Goal: Communication & Community: Answer question/provide support

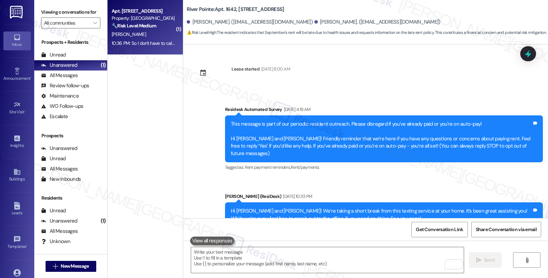
scroll to position [4929, 0]
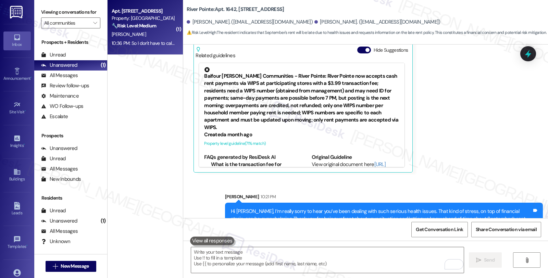
click at [127, 36] on div "[PERSON_NAME]" at bounding box center [143, 34] width 65 height 9
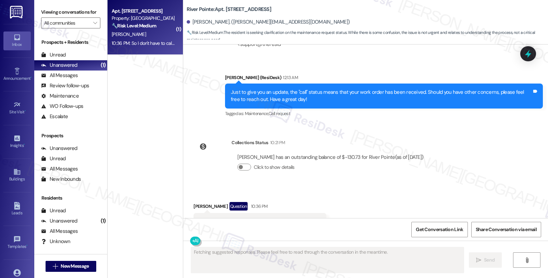
scroll to position [548, 0]
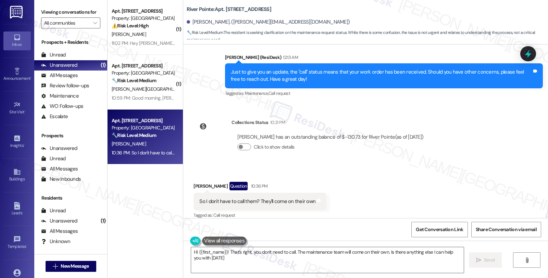
type textarea "Hi {{first_name}}! That's right, you don't need to call. The maintenance team w…"
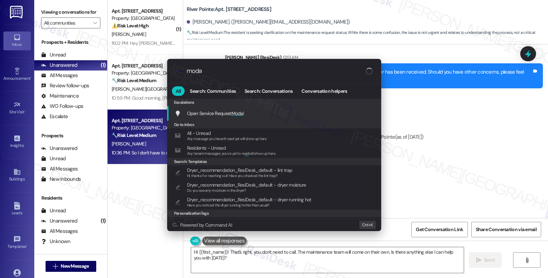
type input "modal"
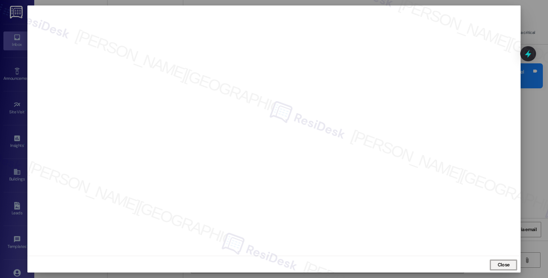
click at [497, 264] on button "Close" at bounding box center [503, 265] width 27 height 11
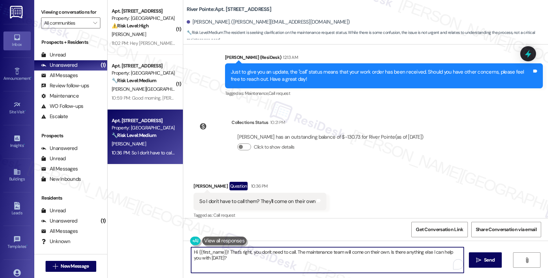
drag, startPoint x: 225, startPoint y: 251, endPoint x: 160, endPoint y: 251, distance: 65.1
click at [160, 251] on div "( 1 ) Apt. 521, [STREET_ADDRESS] Property: River Pointe ⚠️ Risk Level: High The…" at bounding box center [328, 139] width 440 height 278
click at [305, 252] on textarea "That's right, you don't need to call. The maintenance team will come on their o…" at bounding box center [327, 260] width 273 height 26
click at [387, 251] on textarea "That's right, you don't need to call. The maintenance team may notify you and w…" at bounding box center [327, 260] width 273 height 26
drag, startPoint x: 423, startPoint y: 252, endPoint x: 426, endPoint y: 265, distance: 13.9
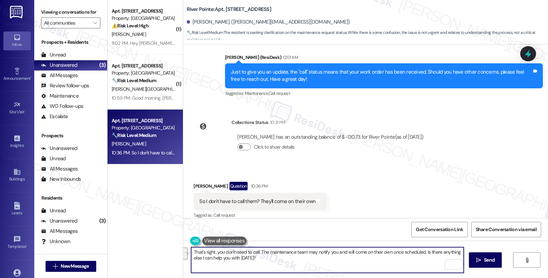
click at [426, 265] on textarea "That's right, you don't need to call. The maintenance team may notify you and w…" at bounding box center [327, 260] width 273 height 26
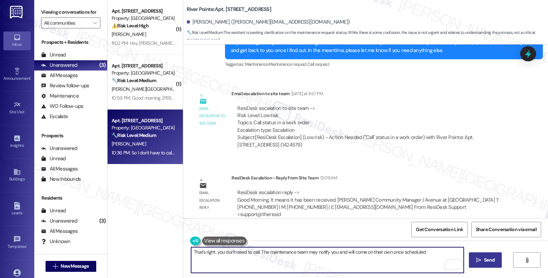
type textarea "That's right, you don't need to call. The maintenance team may notify you and w…"
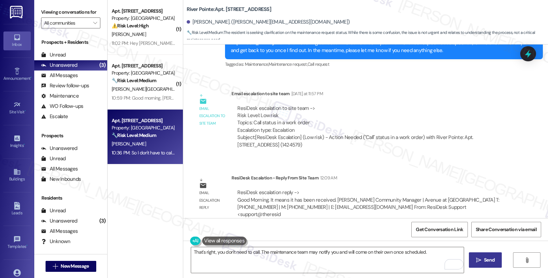
click at [477, 258] on icon "" at bounding box center [478, 260] width 5 height 5
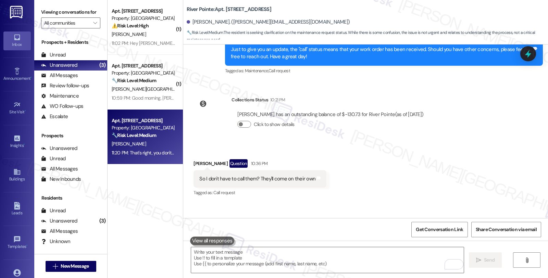
scroll to position [596, 0]
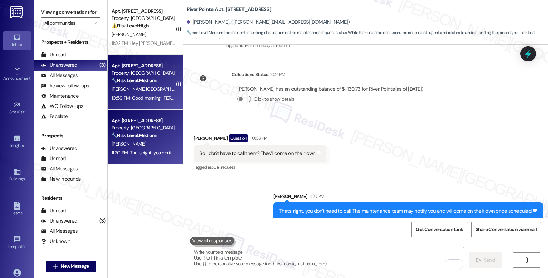
click at [142, 85] on div "[PERSON_NAME][GEOGRAPHIC_DATA]" at bounding box center [143, 89] width 65 height 9
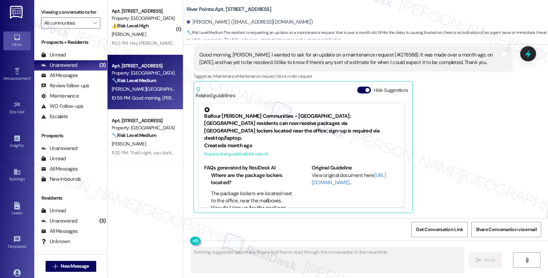
scroll to position [407, 0]
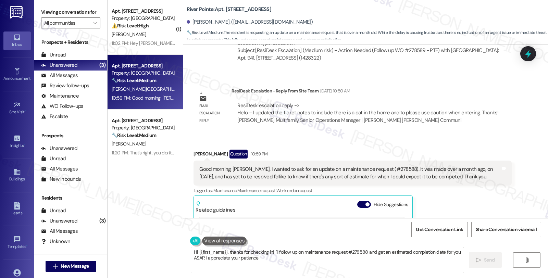
type textarea "Hi {{first_name}}, thanks for checking in! I'll follow up on maintenance reques…"
drag, startPoint x: 248, startPoint y: 168, endPoint x: 305, endPoint y: 172, distance: 57.0
click at [305, 172] on div "Good morning, [PERSON_NAME]. I wanted to ask for an update on a maintenance req…" at bounding box center [349, 173] width 301 height 15
click at [379, 170] on div "Good morning, [PERSON_NAME]. I wanted to ask for an update on a maintenance req…" at bounding box center [349, 173] width 301 height 15
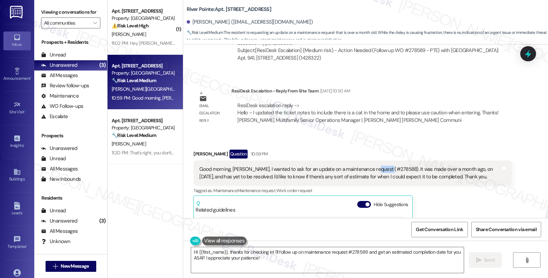
copy div "278588"
click at [531, 57] on icon at bounding box center [528, 54] width 12 height 12
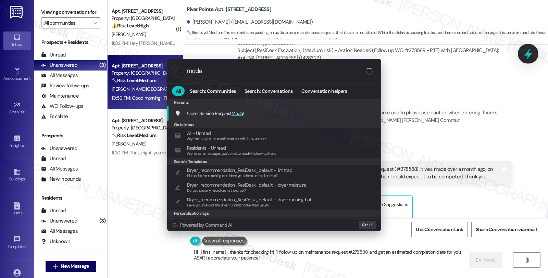
type input "modal"
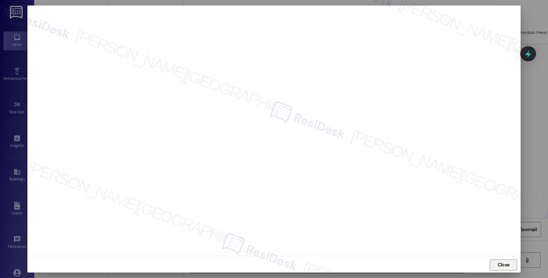
click at [505, 268] on span "Close" at bounding box center [504, 264] width 12 height 7
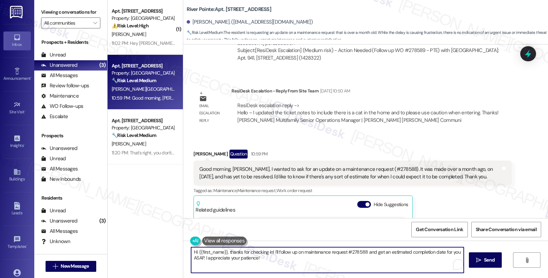
click at [371, 251] on textarea "Hi {{first_name}}, thanks for checking in! I'll follow up on maintenance reques…" at bounding box center [327, 260] width 273 height 26
drag, startPoint x: 372, startPoint y: 252, endPoint x: 378, endPoint y: 264, distance: 13.6
click at [378, 264] on textarea "Hi {{first_name}}, thanks for checking in! I'll follow up on maintenance reques…" at bounding box center [327, 260] width 273 height 26
drag, startPoint x: 398, startPoint y: 251, endPoint x: 463, endPoint y: 251, distance: 65.4
click at [463, 251] on div "Hi {{first_name}}, thanks for checking in! I'll follow up on maintenance reques…" at bounding box center [365, 266] width 365 height 51
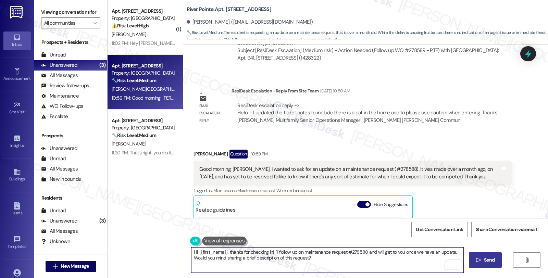
type textarea "Hi {{first_name}}, thanks for checking in! I'll follow up on maintenance reques…"
click at [477, 259] on icon "" at bounding box center [478, 260] width 5 height 5
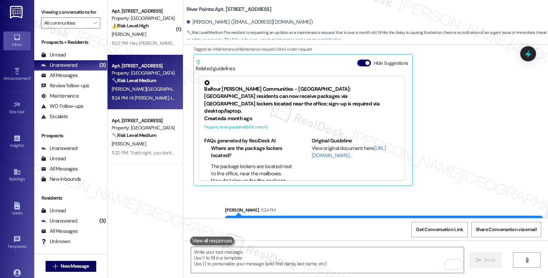
scroll to position [576, 0]
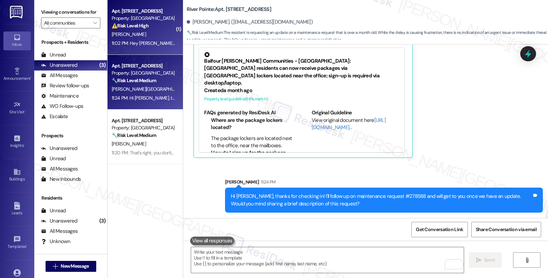
click at [162, 32] on div "[PERSON_NAME]" at bounding box center [143, 34] width 65 height 9
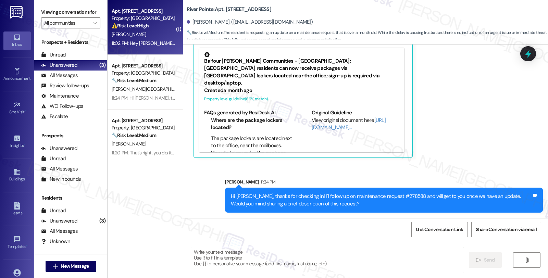
type textarea "Fetching suggested responses. Please feel free to read through the conversation…"
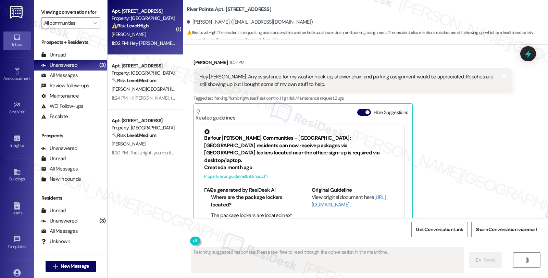
scroll to position [449, 0]
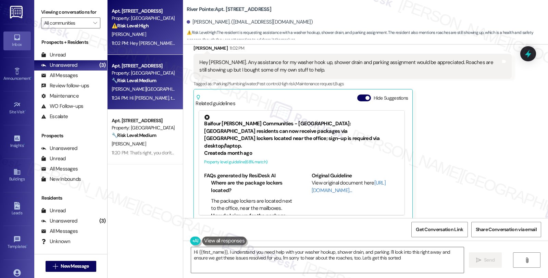
type textarea "Hi {{first_name}}, I understand you need help with your washer hookup, shower d…"
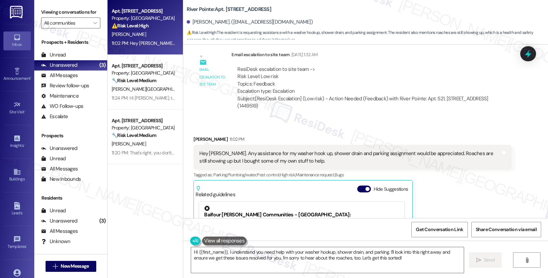
scroll to position [372, 0]
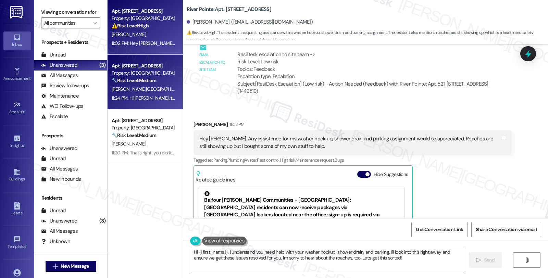
click at [173, 76] on div "Apt. 941, [STREET_ADDRESS] Property: River Pointe 🔧 Risk Level: Medium The resi…" at bounding box center [145, 82] width 75 height 55
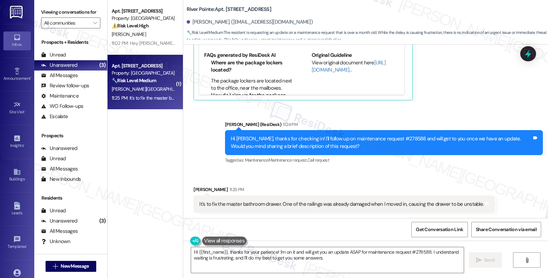
scroll to position [634, 0]
click at [191, 249] on textarea "Hi {{first_name}}, thanks for your patience! I'm on it and will get you an upda…" at bounding box center [327, 260] width 273 height 26
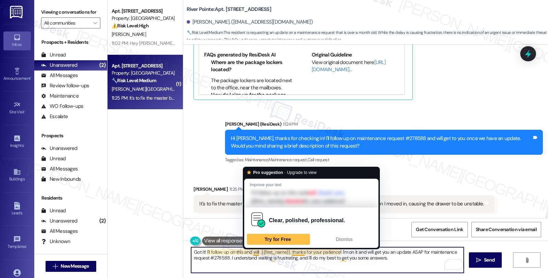
click at [255, 254] on textarea "Got it! I'll follow up on this and will {{first_name}}, thanks for your patienc…" at bounding box center [327, 260] width 273 height 26
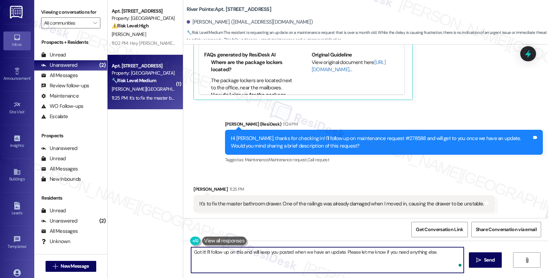
type textarea "Got it! I'll follow up on this and will keep you posted when we have an update.…"
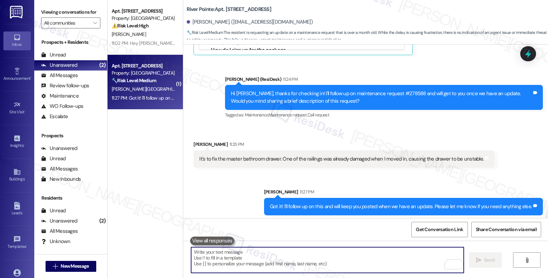
scroll to position [682, 0]
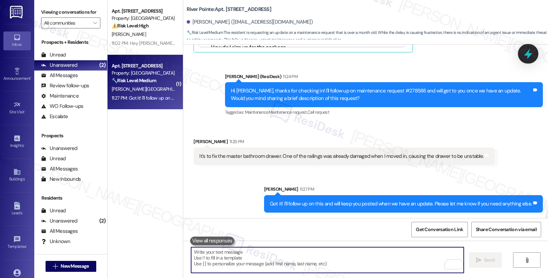
click at [528, 51] on icon at bounding box center [528, 54] width 12 height 12
click at [531, 53] on icon at bounding box center [528, 54] width 12 height 12
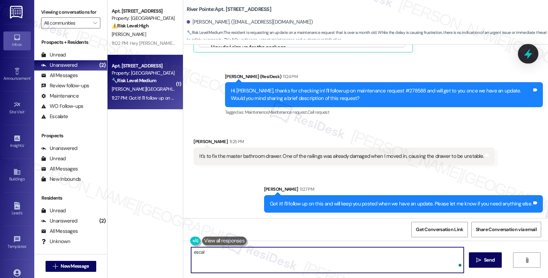
type textarea "escala"
drag, startPoint x: 203, startPoint y: 254, endPoint x: 157, endPoint y: 248, distance: 47.3
click at [157, 248] on div "Apt. 521, [STREET_ADDRESS] Property: River Pointe ⚠️ Risk Level: High The resid…" at bounding box center [328, 139] width 440 height 278
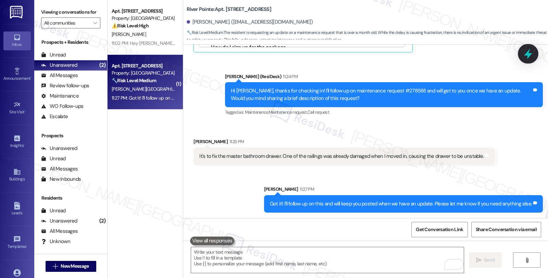
click at [529, 57] on icon at bounding box center [528, 54] width 12 height 12
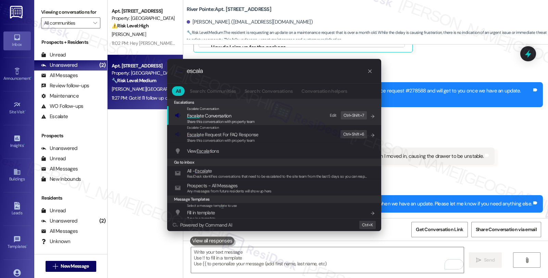
type input "escala"
click at [205, 120] on span "Share this conversation with property team" at bounding box center [221, 121] width 68 height 5
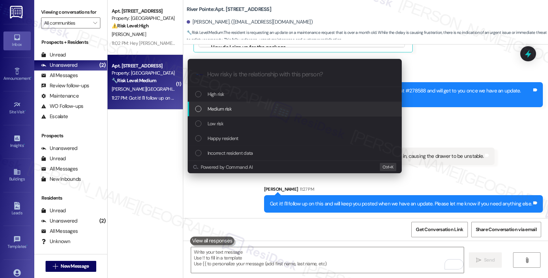
click at [227, 108] on span "Medium risk" at bounding box center [220, 109] width 24 height 8
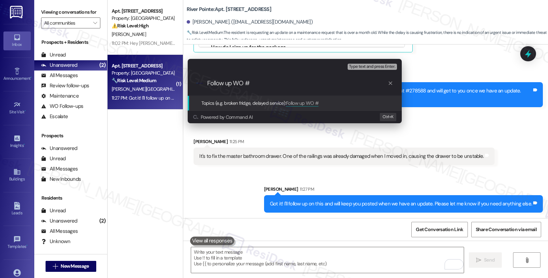
paste input "14878-"
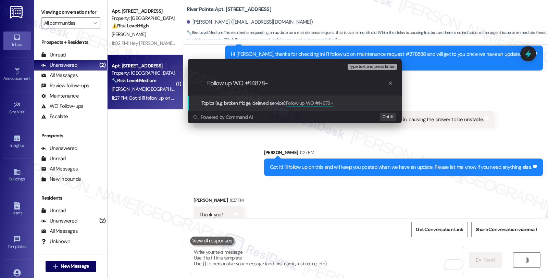
scroll to position [729, 0]
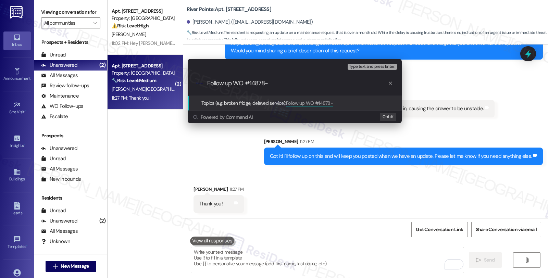
click at [363, 138] on div "Escalate Conversation Medium risk Topics (e.g. broken fridge, delayed service) …" at bounding box center [274, 139] width 548 height 278
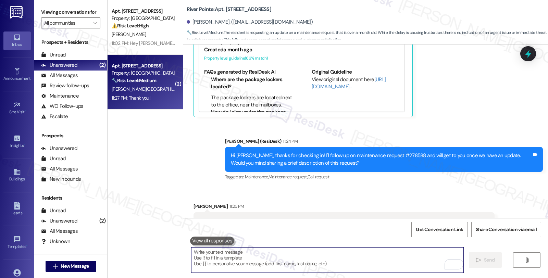
scroll to position [615, 0]
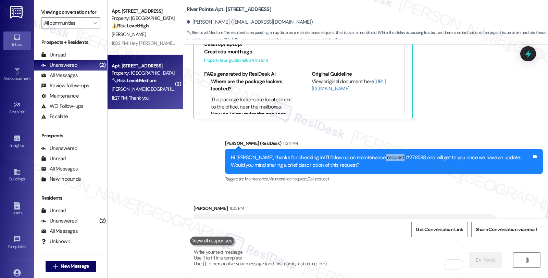
drag, startPoint x: 371, startPoint y: 155, endPoint x: 391, endPoint y: 154, distance: 20.9
click at [391, 154] on div "Hi [PERSON_NAME], thanks for checking in! I'll follow up on maintenance request…" at bounding box center [381, 161] width 301 height 15
copy div "#278588"
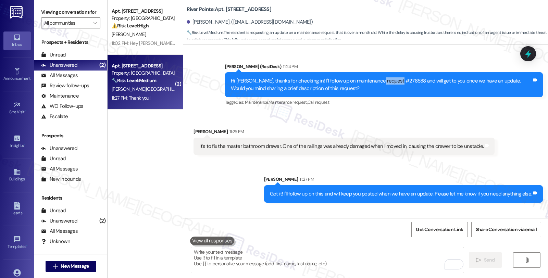
scroll to position [653, 0]
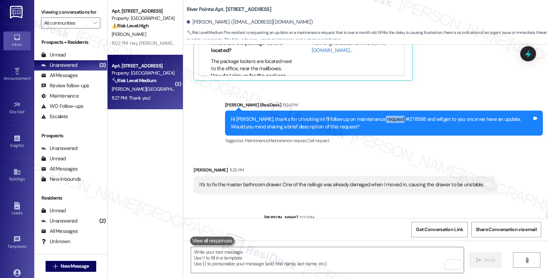
click at [521, 57] on div at bounding box center [528, 53] width 16 height 15
click at [526, 57] on icon at bounding box center [528, 54] width 12 height 12
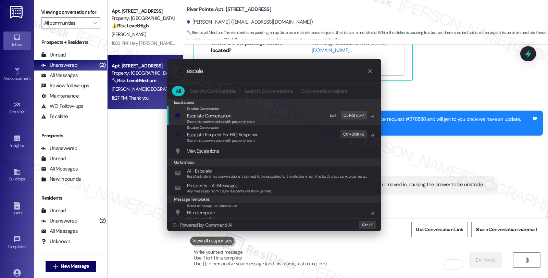
type input "escala"
click at [205, 118] on span "Escala te Conversation" at bounding box center [209, 116] width 44 height 6
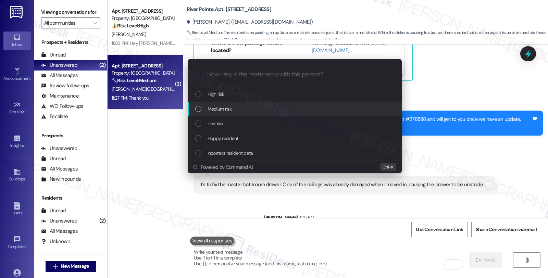
click at [221, 111] on span "Medium risk" at bounding box center [220, 109] width 24 height 8
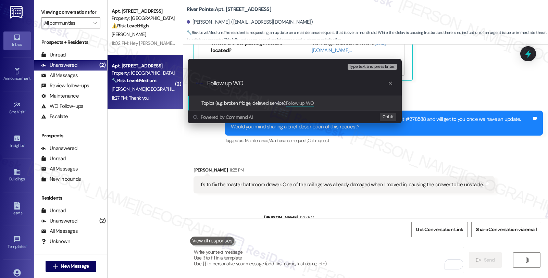
paste input "#278588"
type input "Follow up WO #278588"
click at [349, 266] on div "Escalate Conversation Medium risk Topics (e.g. broken fridge, delayed service) …" at bounding box center [274, 139] width 548 height 278
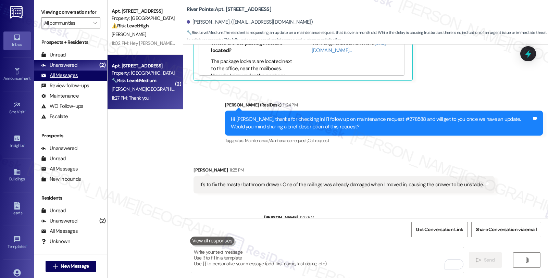
click at [73, 79] on div "All Messages" at bounding box center [59, 75] width 37 height 7
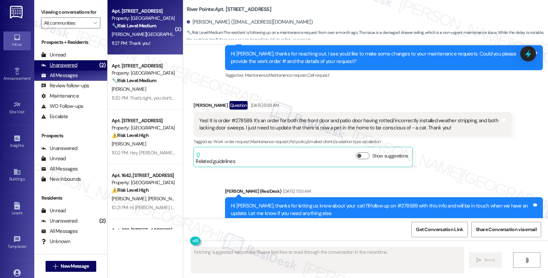
click at [71, 69] on div "Unanswered" at bounding box center [59, 65] width 36 height 7
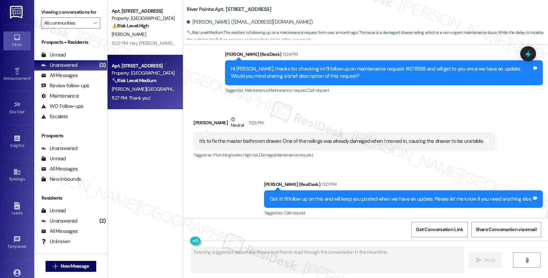
scroll to position [579, 0]
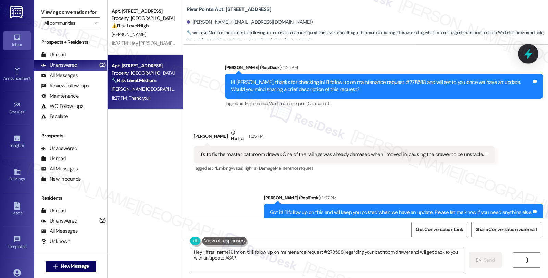
click at [528, 54] on icon at bounding box center [528, 54] width 8 height 11
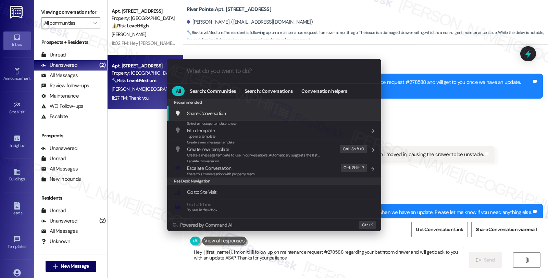
type textarea "Hey {{first_name}}, I'm on it! I'll follow up on maintenance request #278588 re…"
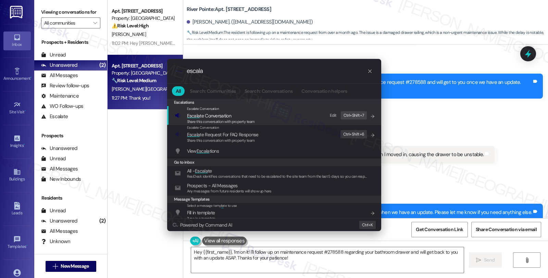
type input "escala"
click at [249, 115] on span "Escala te Conversation" at bounding box center [221, 116] width 68 height 8
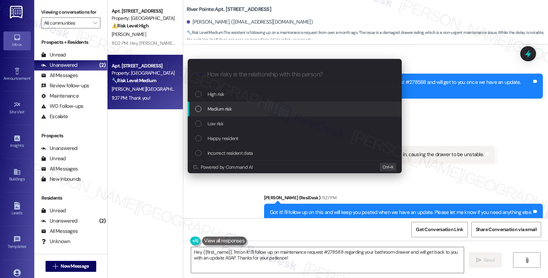
click at [249, 111] on div "Medium risk" at bounding box center [295, 109] width 200 height 8
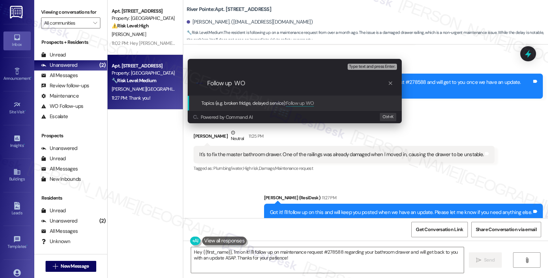
paste input "#278588"
click at [326, 80] on input "Follow up WO #278588 (bathroom drawer, ralilings)" at bounding box center [297, 83] width 180 height 7
type input "Follow up WO #278588 (bathroom drawer, railings)"
drag, startPoint x: 365, startPoint y: 80, endPoint x: 156, endPoint y: 80, distance: 209.3
click at [156, 80] on div "Escalate Conversation Medium risk Topics (e.g. broken fridge, delayed service) …" at bounding box center [274, 139] width 548 height 278
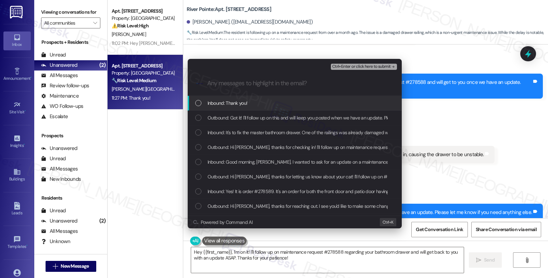
click at [225, 103] on span "Inbound: Thank you!" at bounding box center [228, 103] width 40 height 8
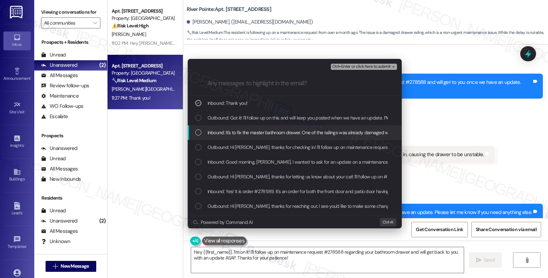
click at [230, 132] on span "Inbound: It's to fix the master bathroom drawer. One of the railings was alread…" at bounding box center [348, 133] width 281 height 8
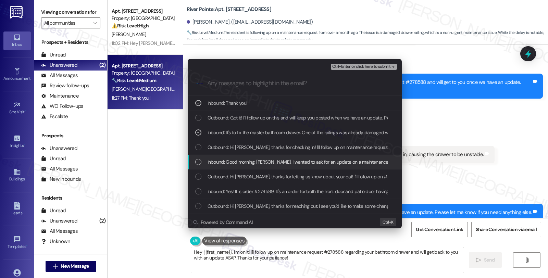
click at [289, 162] on span "Inbound: Good morning, [PERSON_NAME]. I wanted to ask for an update on a mainte…" at bounding box center [485, 162] width 555 height 8
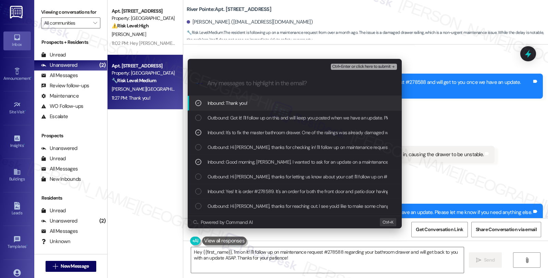
click at [365, 67] on span "Ctrl+Enter or click here to submit" at bounding box center [361, 66] width 59 height 5
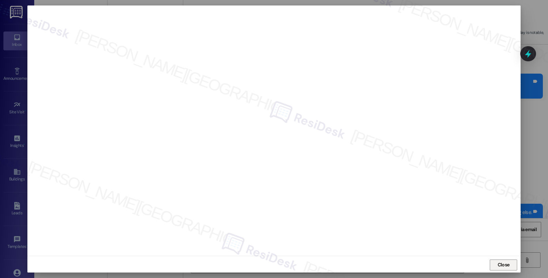
click at [496, 265] on span "Close" at bounding box center [503, 264] width 15 height 7
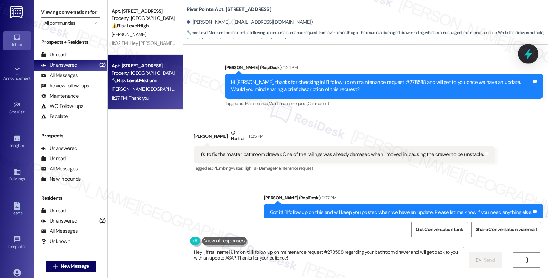
click at [529, 49] on icon at bounding box center [528, 54] width 12 height 12
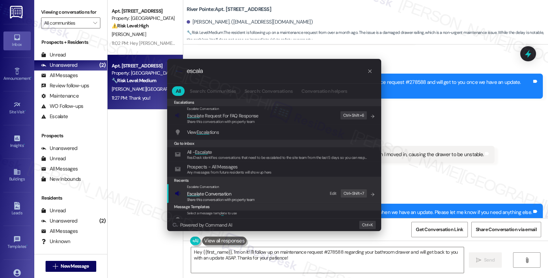
type input "escala"
click at [261, 194] on div "Escalate Conversation Escala te Conversation Share this conversation with prope…" at bounding box center [275, 193] width 200 height 18
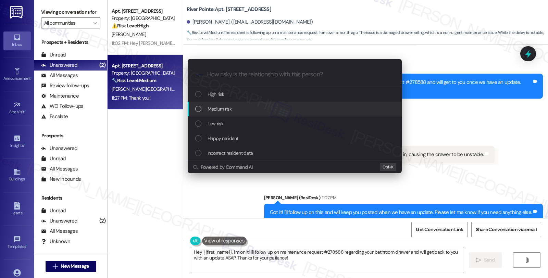
click at [258, 109] on div "Medium risk" at bounding box center [295, 109] width 200 height 8
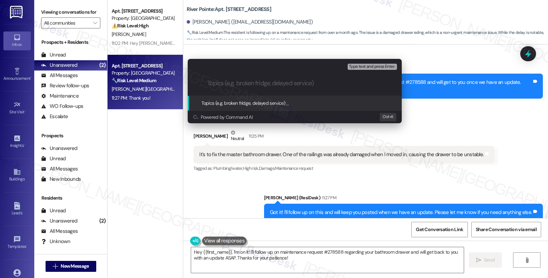
paste input "Follow up WO #278588 (bathroom drawer, railings)"
type input "Follow up WO #278588 (bathroom drawer, railings)"
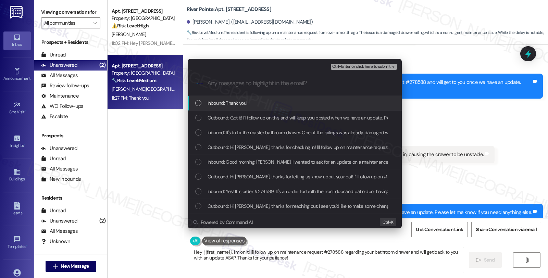
click at [250, 102] on div "Inbound: Thank you!" at bounding box center [295, 103] width 200 height 8
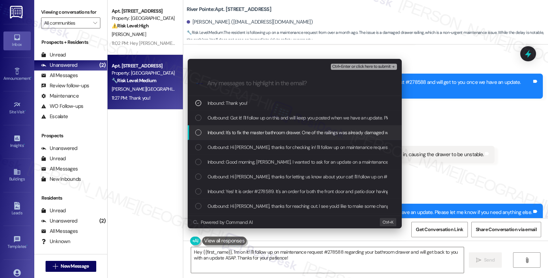
click at [249, 132] on span "Inbound: It's to fix the master bathroom drawer. One of the railings was alread…" at bounding box center [348, 133] width 281 height 8
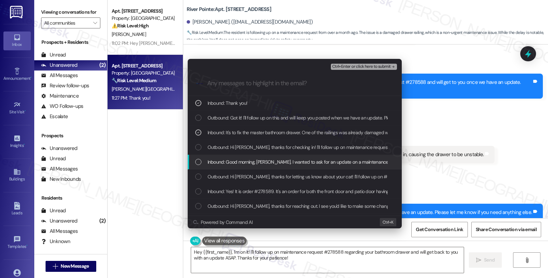
click at [248, 160] on span "Inbound: Good morning, [PERSON_NAME]. I wanted to ask for an update on a mainte…" at bounding box center [485, 162] width 555 height 8
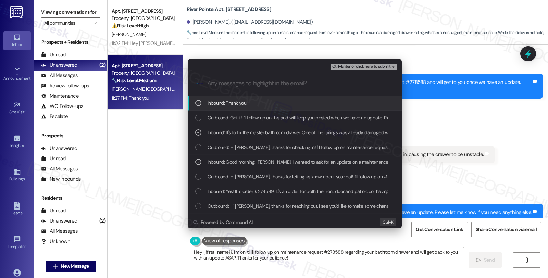
click at [354, 64] on span "Ctrl+Enter or click here to submit" at bounding box center [361, 66] width 59 height 5
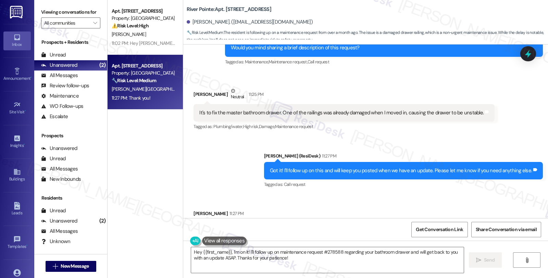
scroll to position [655, 0]
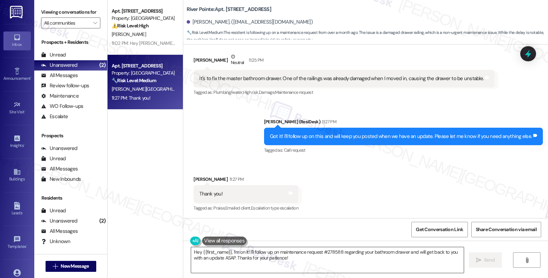
click at [191, 248] on textarea "Hey {{first_name}}, I'm on it! I'll follow up on maintenance request #278588 re…" at bounding box center [327, 260] width 273 height 26
drag, startPoint x: 270, startPoint y: 266, endPoint x: 258, endPoint y: 266, distance: 12.0
click at [270, 266] on textarea "YOu're welcome. Hey {{first_name}}, I'm on it! I'll follow up on maintenance re…" at bounding box center [327, 260] width 273 height 26
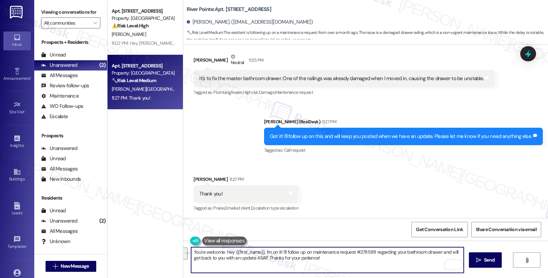
drag, startPoint x: 223, startPoint y: 251, endPoint x: 398, endPoint y: 266, distance: 176.0
click at [398, 266] on textarea "You're welcome. Hey {{first_name}}, I'm on it! I'll follow up on maintenance re…" at bounding box center [327, 260] width 273 height 26
paste textarea "Should you have other concerns, please feel free to reach out. Have a great day"
click at [364, 252] on textarea "You're welcome. Should you have other concerns, please feel free to reach out. …" at bounding box center [327, 260] width 273 height 26
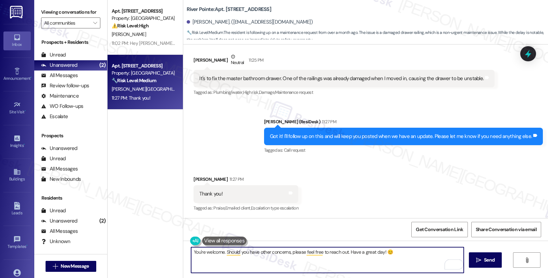
click at [364, 252] on textarea "You're welcome. Should you have other concerns, please feel free to reach out. …" at bounding box center [327, 260] width 273 height 26
type textarea "You're welcome. Should you have other concerns, please feel free to reach out. …"
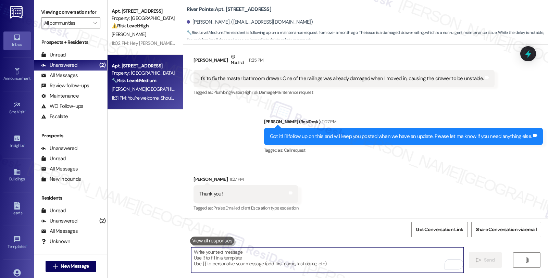
scroll to position [703, 0]
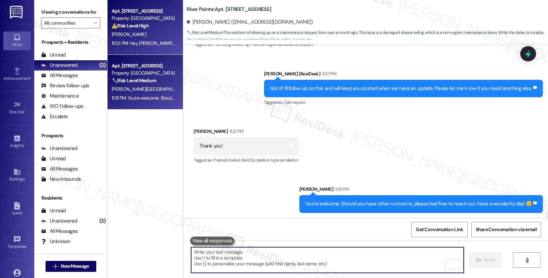
click at [148, 36] on div "[PERSON_NAME]" at bounding box center [143, 34] width 65 height 9
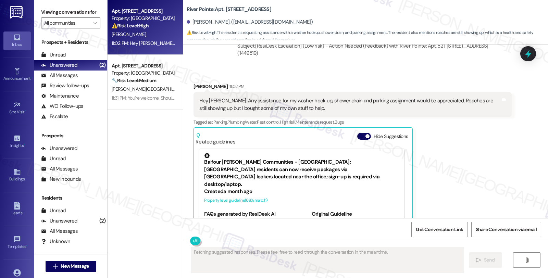
scroll to position [372, 0]
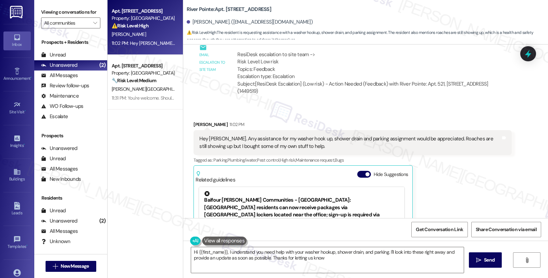
type textarea "Hi {{first_name}}, I understand you need help with your washer hookup, shower d…"
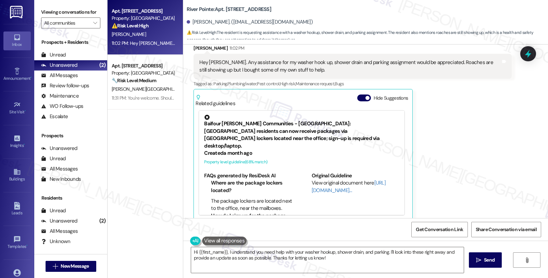
scroll to position [449, 0]
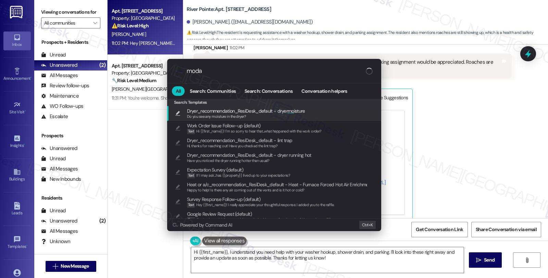
type input "modal"
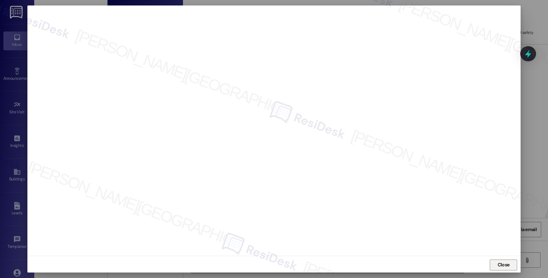
click at [506, 260] on span "Close" at bounding box center [503, 265] width 15 height 10
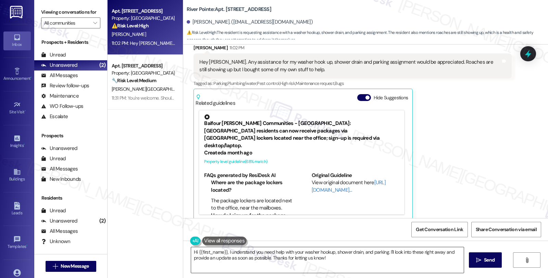
click at [271, 250] on textarea "Hi {{first_name}}, I understand you need help with your washer hookup, shower d…" at bounding box center [327, 260] width 273 height 26
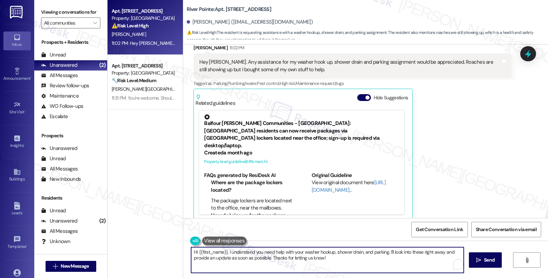
click at [271, 250] on textarea "Hi {{first_name}}, I understand you need help with your washer hookup, shower d…" at bounding box center [327, 260] width 273 height 26
type textarea "Hi {{first_name}}, I understand you need assiwith your washer hookup, shower dr…"
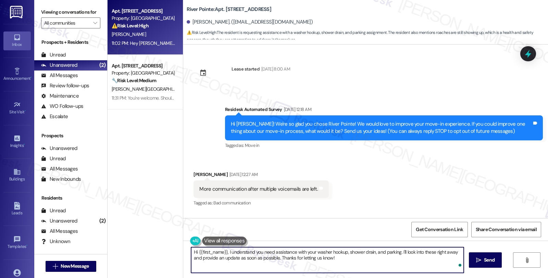
scroll to position [449, 0]
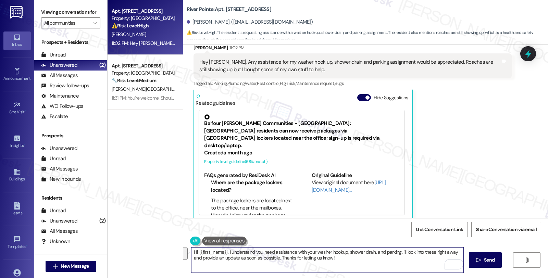
drag, startPoint x: 396, startPoint y: 252, endPoint x: 402, endPoint y: 262, distance: 11.5
click at [402, 262] on textarea "Hi {{first_name}}, I understand you need assistance with your washer hookup, sh…" at bounding box center [327, 260] width 273 height 26
click at [311, 261] on textarea "Hi {{first_name}}, I understand you need assistance with your washer hookup, sh…" at bounding box center [327, 260] width 273 height 26
type textarea "Hi {{first_name}}, I understand you need assistance with your washer hookup, sh…"
click at [477, 259] on icon "" at bounding box center [478, 260] width 5 height 5
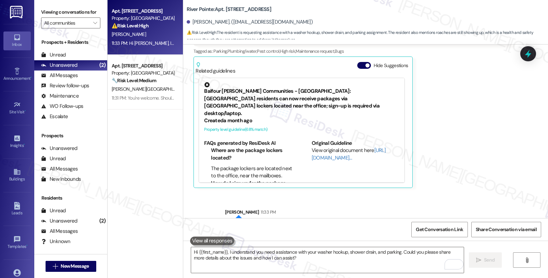
scroll to position [504, 0]
